Goal: Go to known website: Go to known website

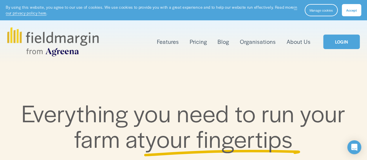
click at [344, 39] on link "LOGIN" at bounding box center [341, 42] width 37 height 15
